Goal: Information Seeking & Learning: Learn about a topic

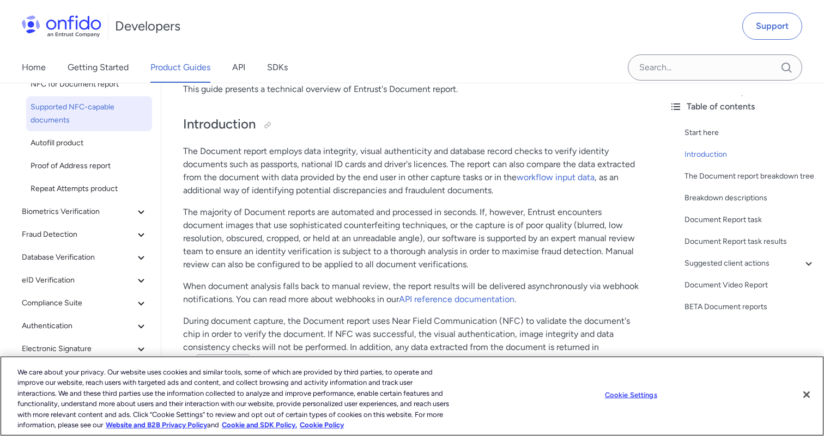
scroll to position [129, 0]
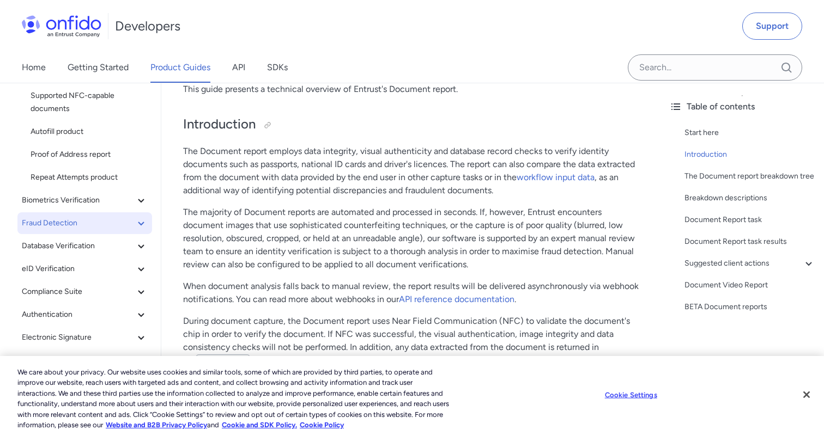
click at [141, 229] on icon at bounding box center [141, 223] width 13 height 13
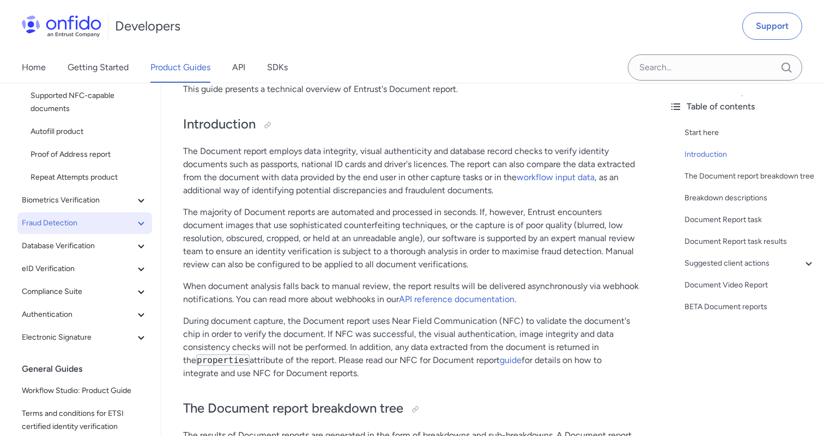
click at [135, 224] on icon at bounding box center [141, 223] width 13 height 13
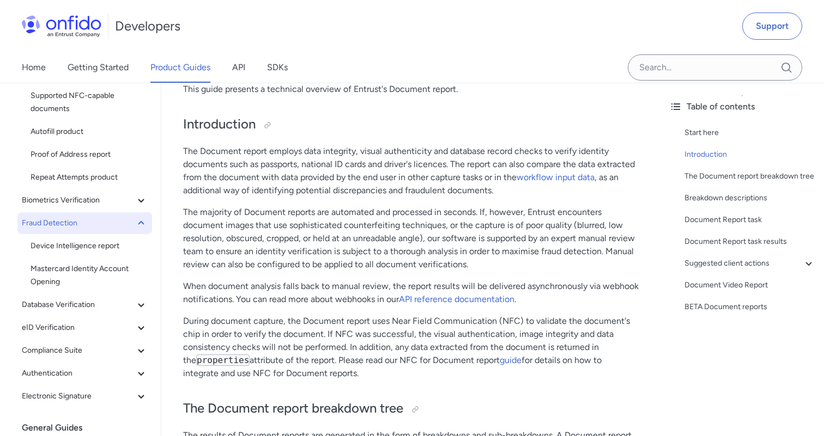
click at [135, 224] on icon at bounding box center [141, 223] width 13 height 13
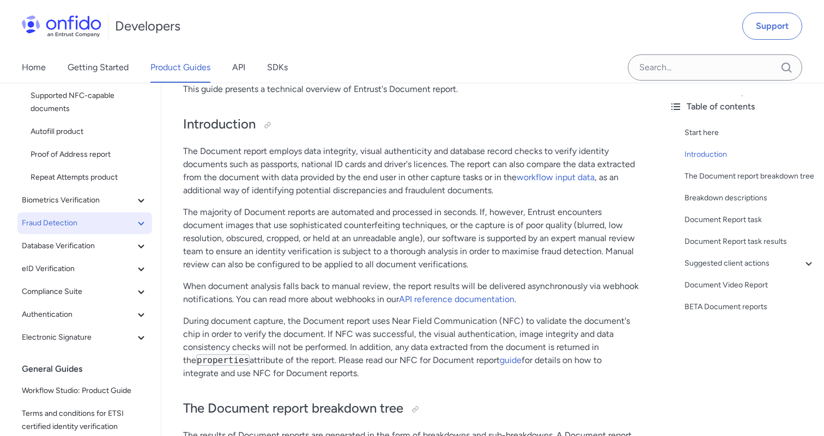
click at [135, 224] on icon at bounding box center [141, 223] width 13 height 13
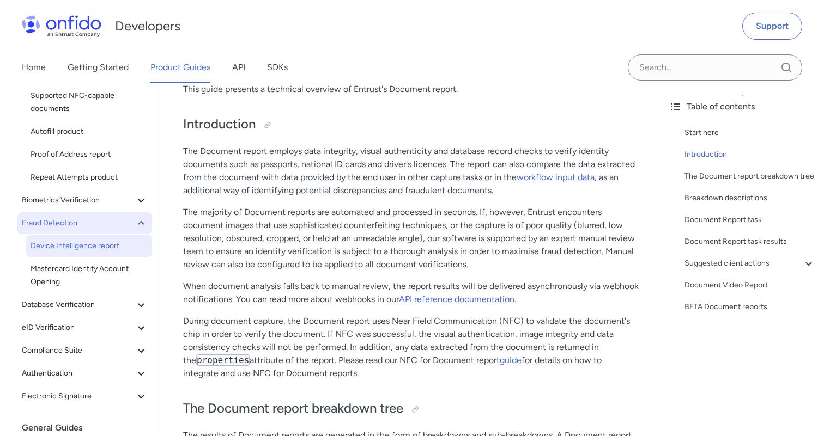
click at [107, 247] on span "Device Intelligence report" at bounding box center [89, 246] width 117 height 13
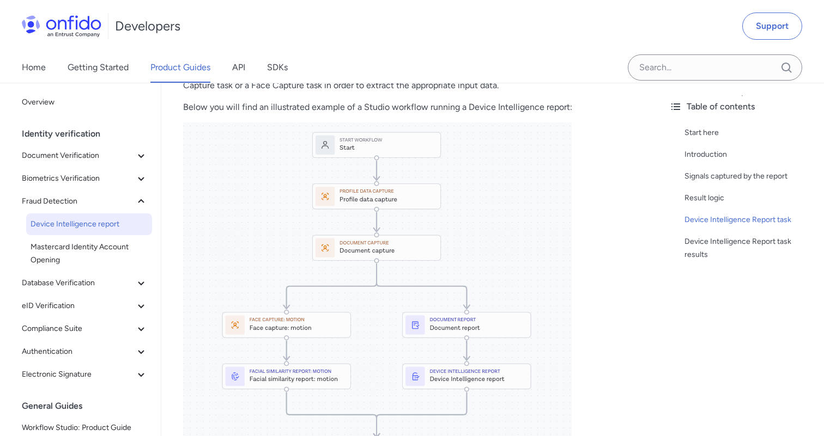
scroll to position [824, 0]
click at [146, 277] on icon at bounding box center [141, 283] width 13 height 13
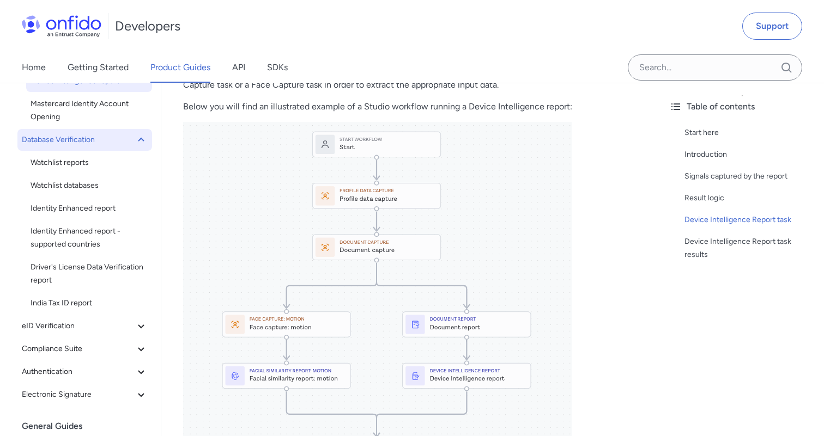
scroll to position [146, 0]
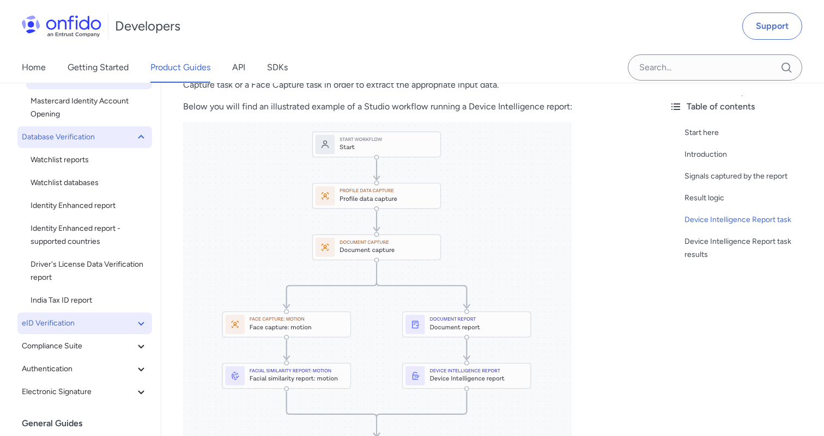
click at [141, 317] on icon at bounding box center [141, 323] width 13 height 13
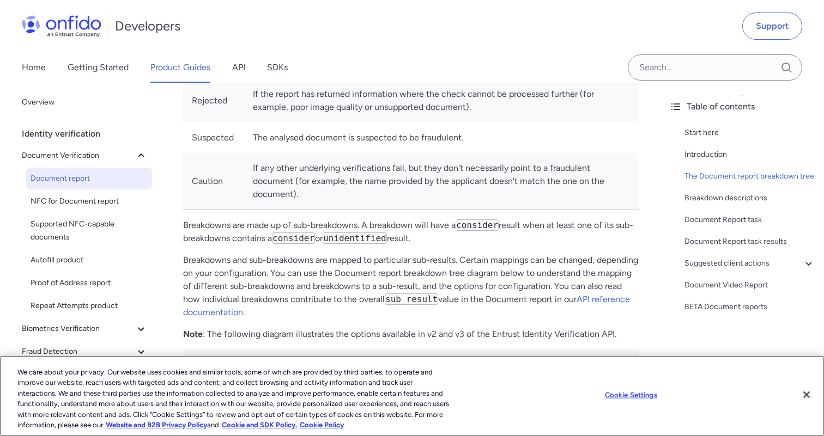
scroll to position [658, 0]
